Goal: Check status

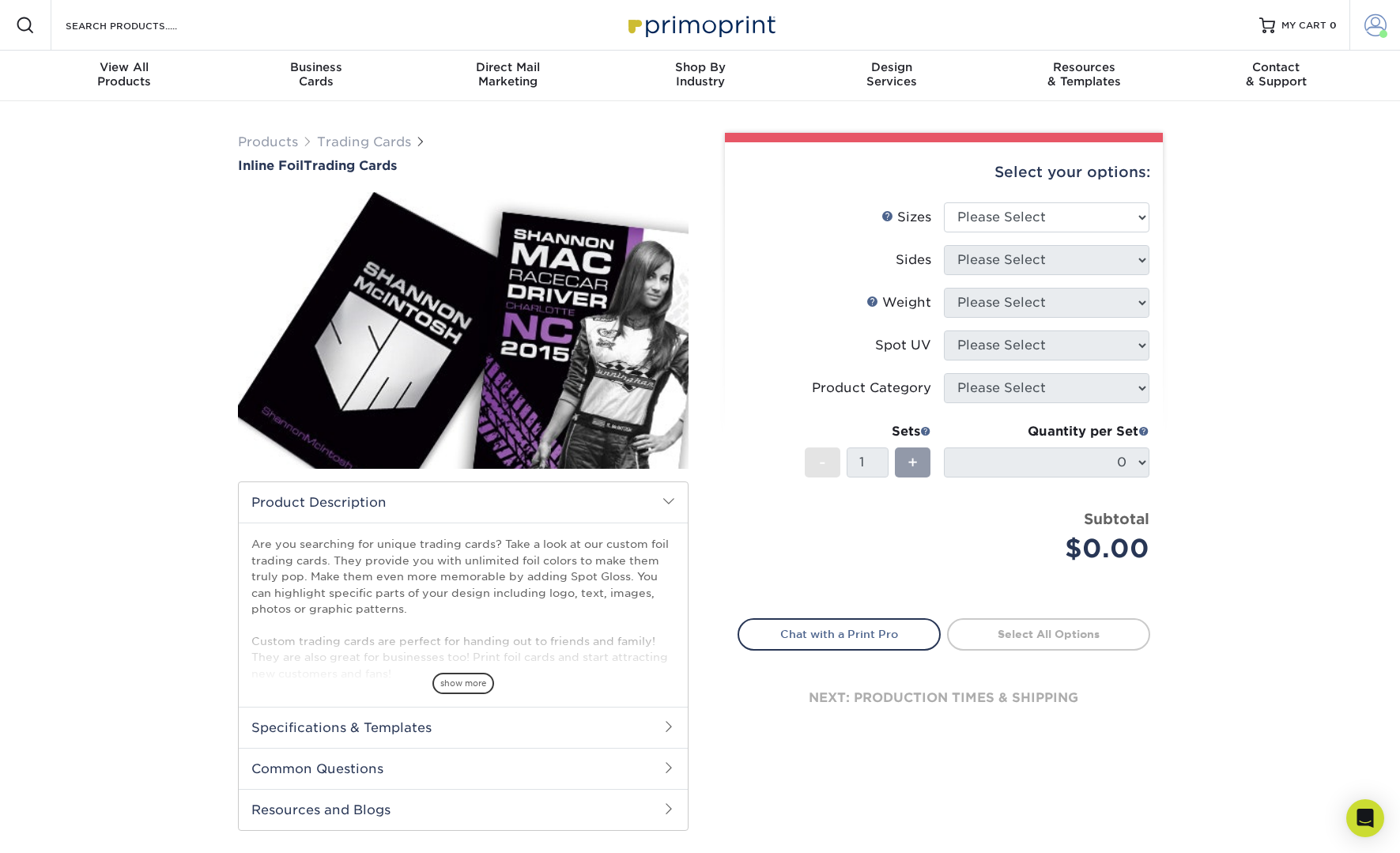
click at [1371, 38] on link "Account" at bounding box center [1375, 25] width 51 height 51
click at [1240, 156] on link "Order History" at bounding box center [1282, 154] width 198 height 21
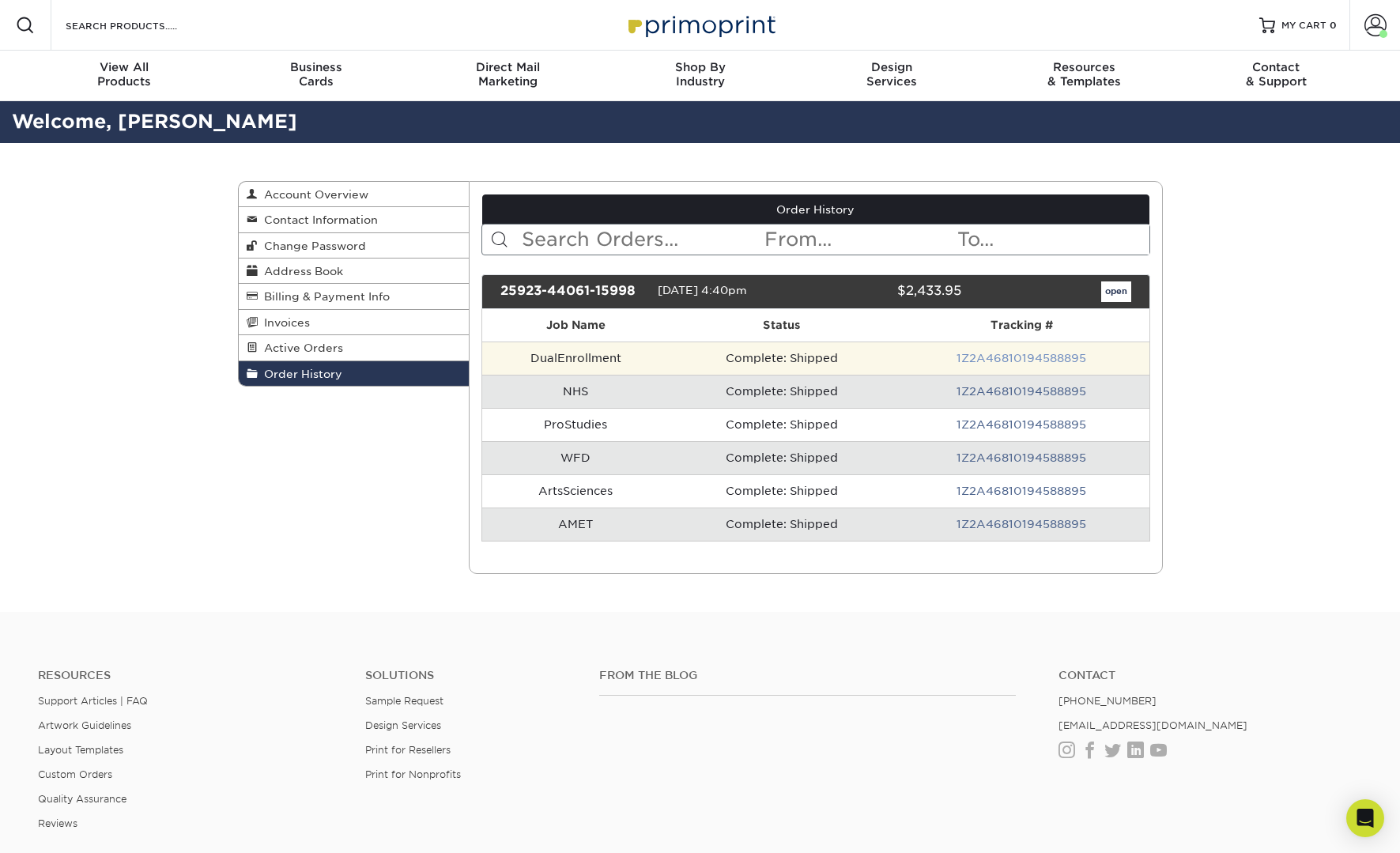
click at [1061, 354] on link "1Z2A46810194588895" at bounding box center [1021, 359] width 130 height 13
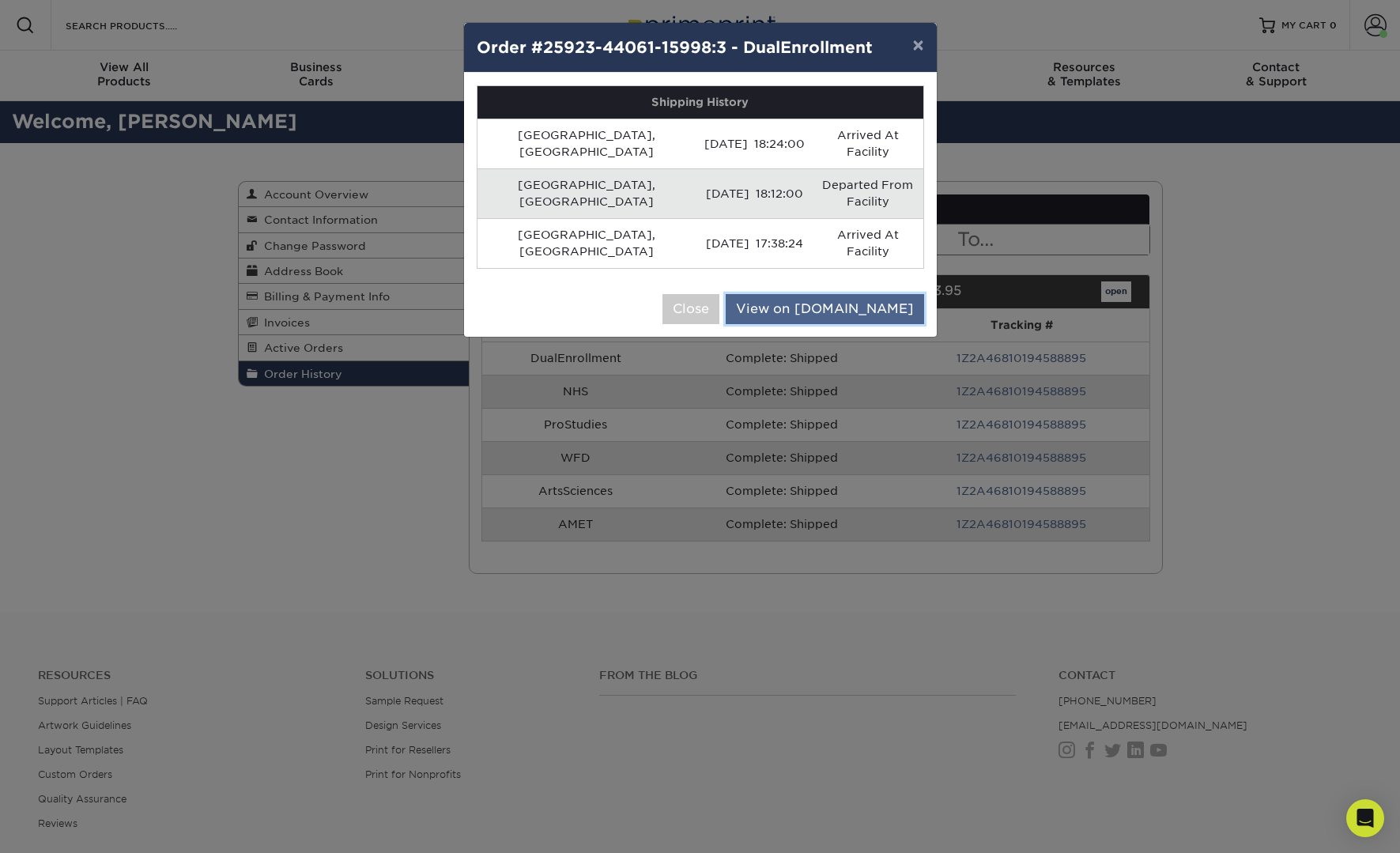
click at [897, 294] on link "View on UPS.com" at bounding box center [824, 309] width 198 height 30
